Goal: Task Accomplishment & Management: Manage account settings

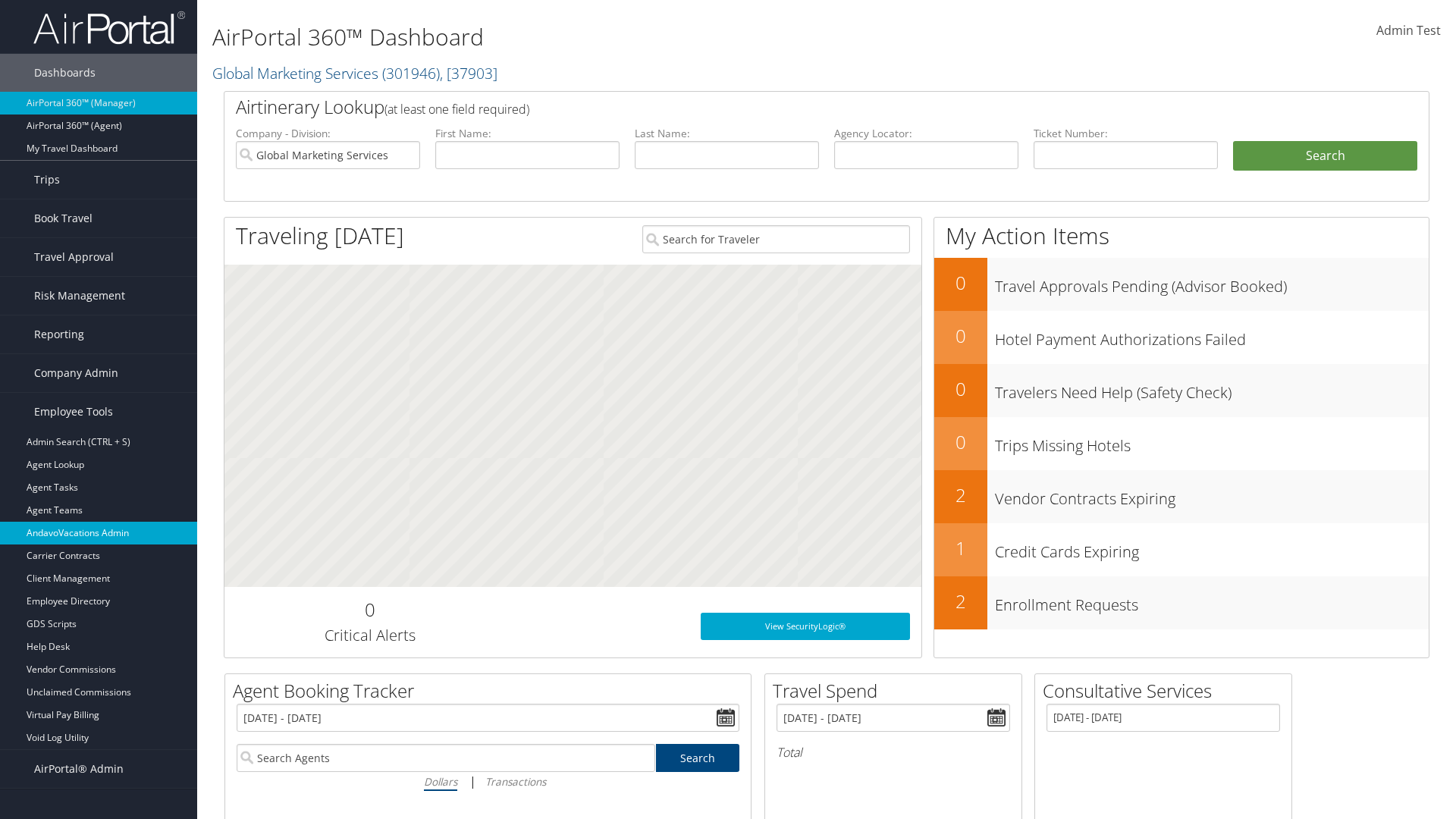
click at [99, 533] on link "AndavoVacations Admin" at bounding box center [99, 533] width 197 height 23
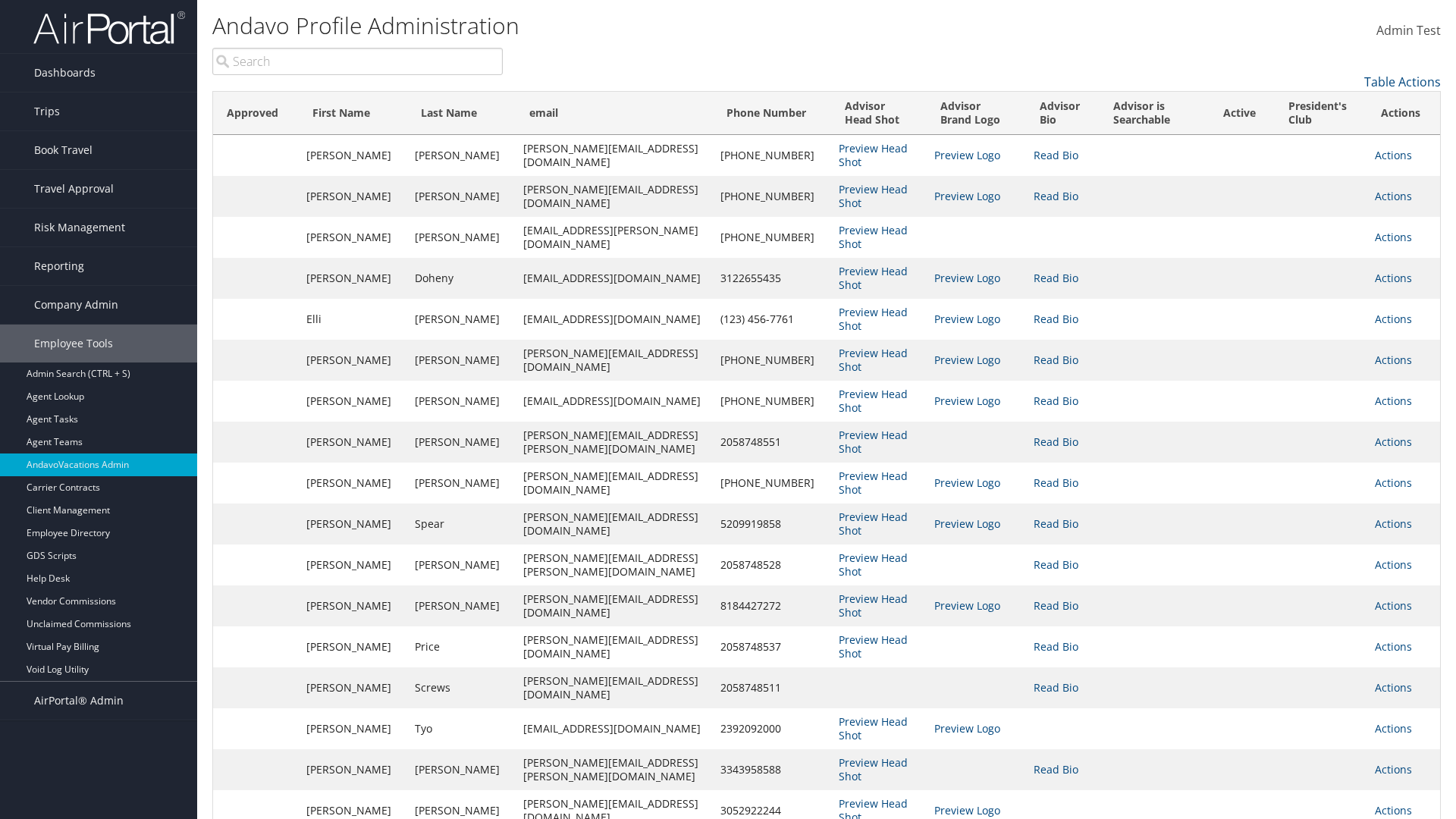
click at [357, 61] on input "search" at bounding box center [358, 61] width 291 height 27
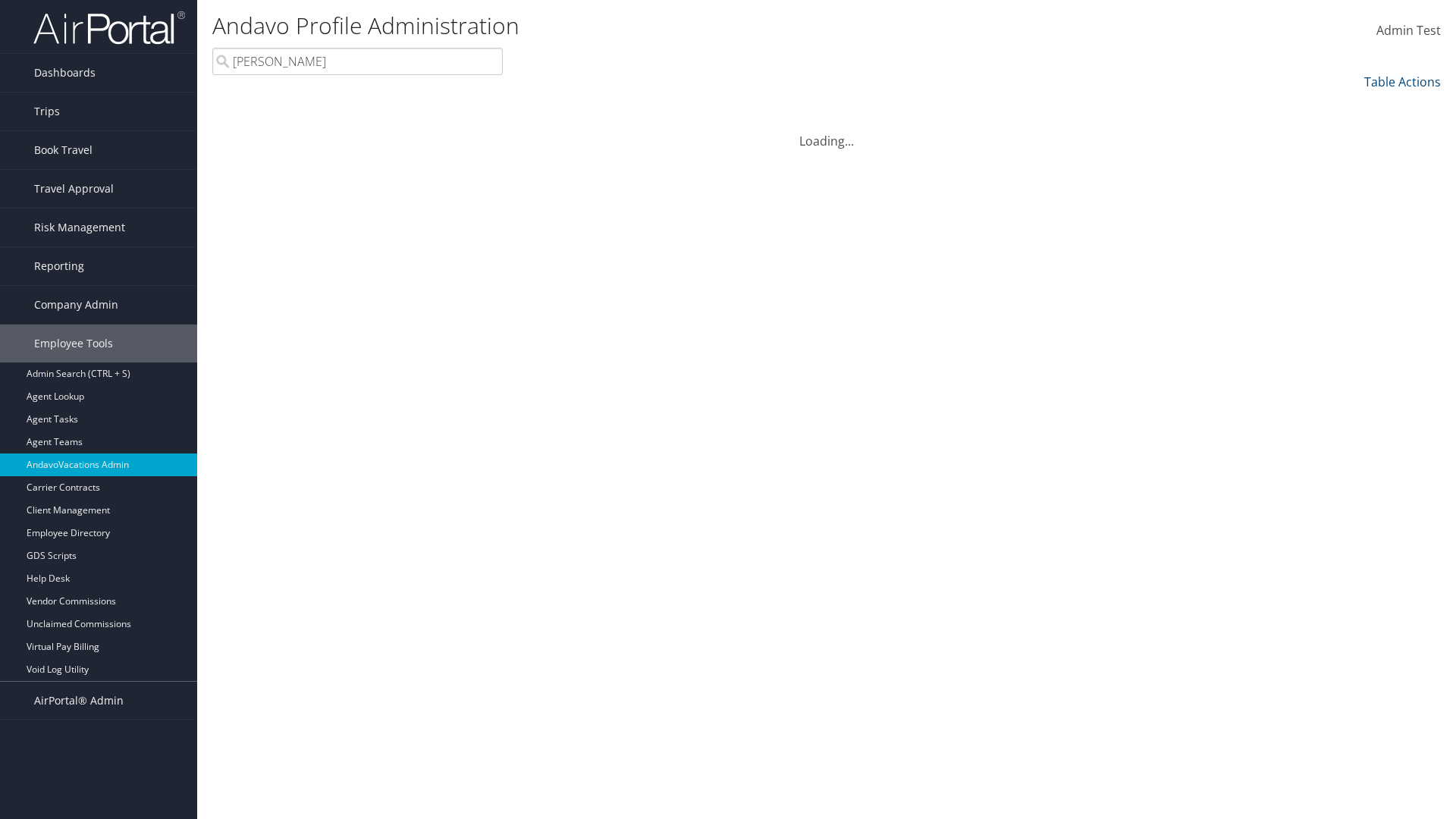
type input "[PERSON_NAME]"
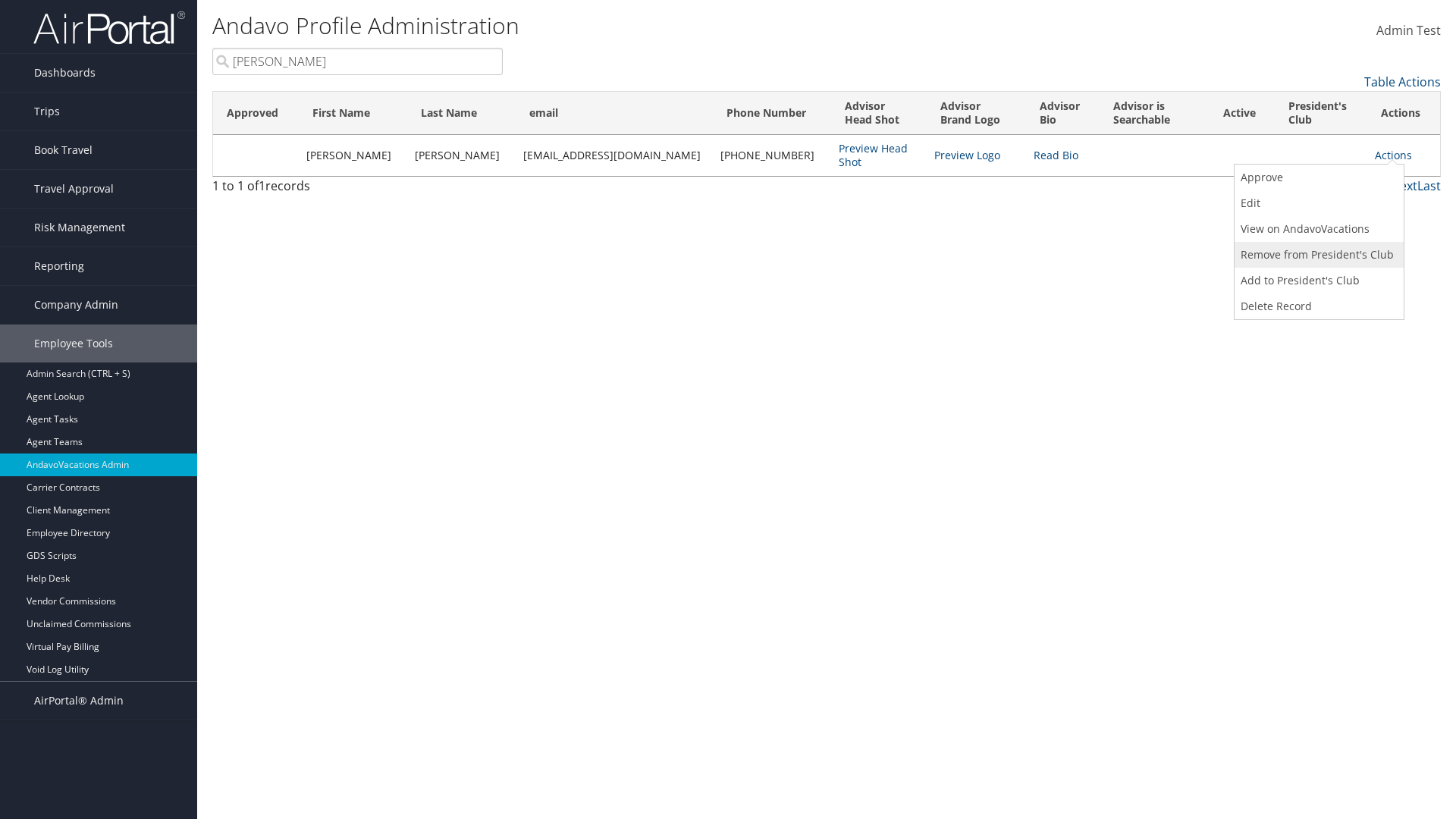
click at [1317, 255] on link "Remove from President's Club" at bounding box center [1317, 255] width 166 height 25
